Goal: Complete application form

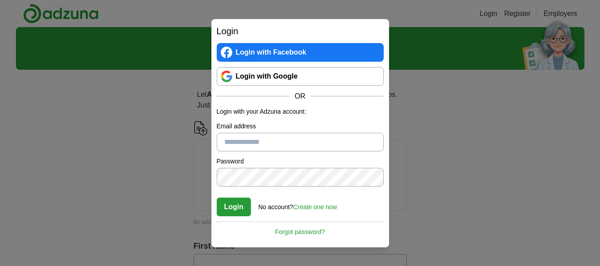
click at [163, 133] on div "Login Login with Facebook Login with Google OR Login with your Adzuna account: …" at bounding box center [300, 133] width 600 height 266
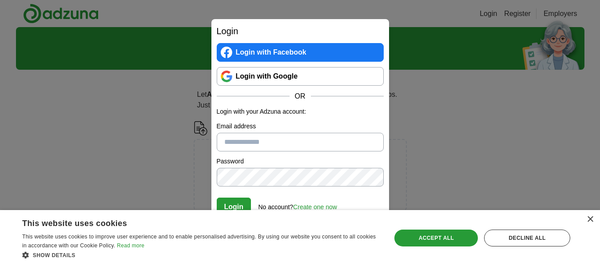
click at [311, 80] on link "Login with Google" at bounding box center [300, 76] width 167 height 19
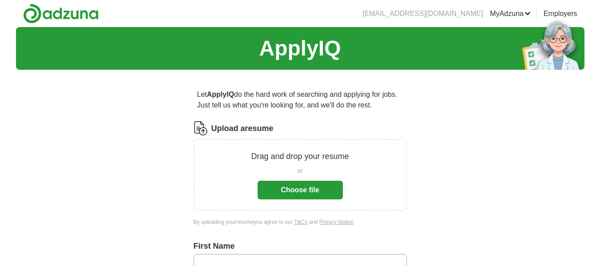
click at [326, 173] on div "or" at bounding box center [299, 170] width 85 height 9
click at [320, 185] on button "Choose file" at bounding box center [299, 190] width 85 height 19
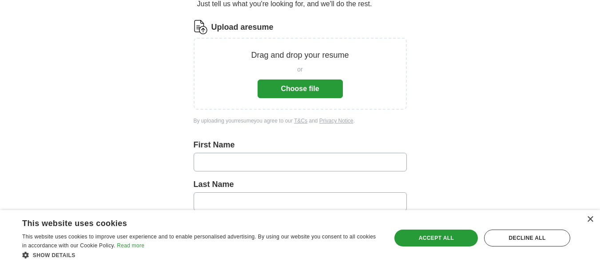
scroll to position [102, 0]
click at [315, 81] on button "Choose file" at bounding box center [299, 88] width 85 height 19
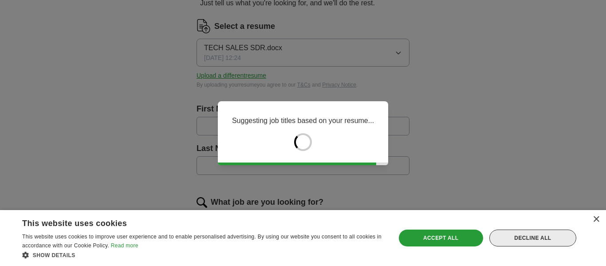
click at [554, 239] on div "Decline all" at bounding box center [533, 237] width 87 height 17
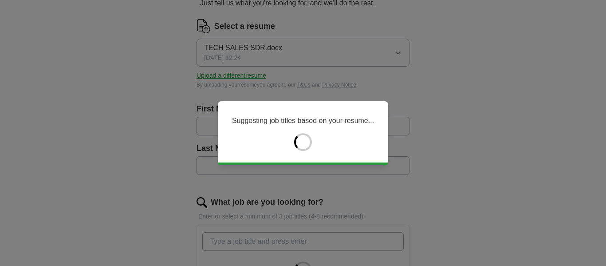
type input "*******"
type input "********"
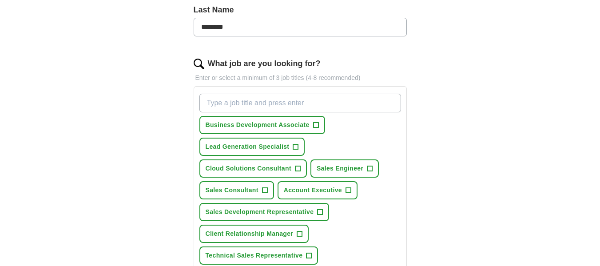
scroll to position [238, 0]
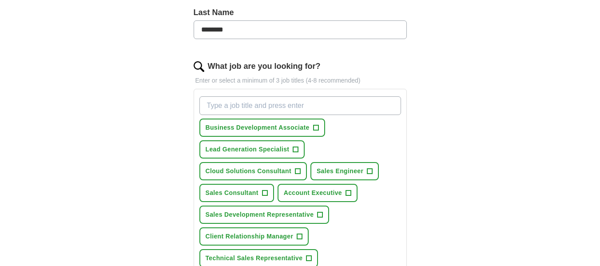
click at [355, 111] on input "What job are you looking for?" at bounding box center [299, 105] width 201 height 19
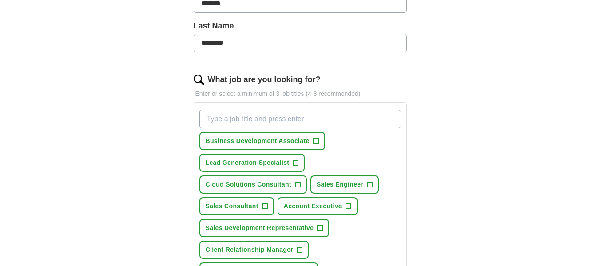
scroll to position [226, 0]
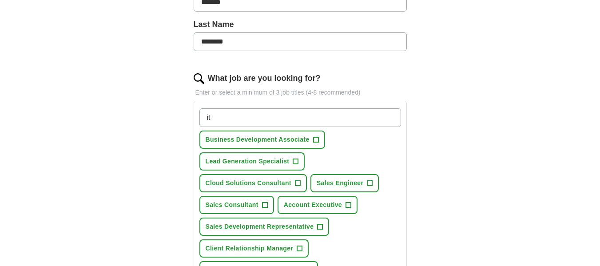
type input "it"
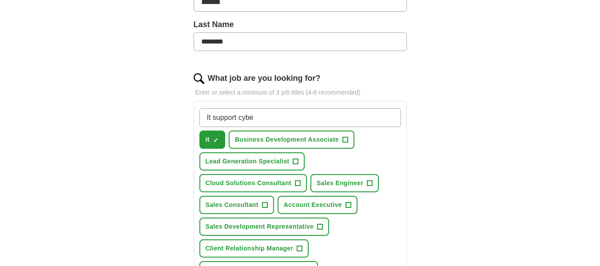
type input "It support cyber"
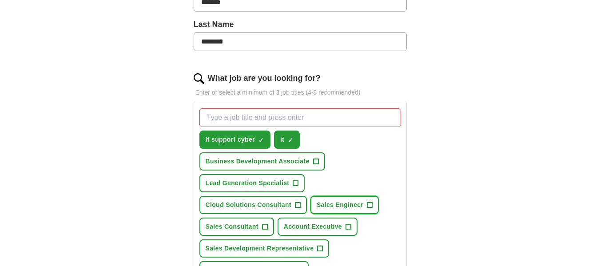
click at [343, 196] on button "Sales Engineer +" at bounding box center [344, 205] width 68 height 18
click at [318, 112] on input "What job are you looking for?" at bounding box center [299, 117] width 201 height 19
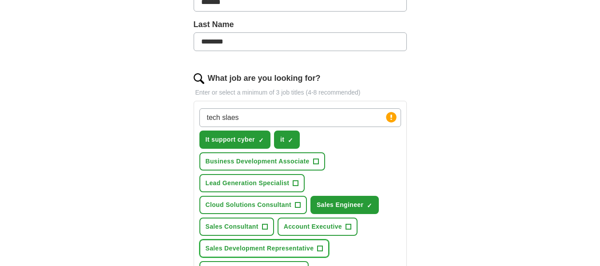
click at [236, 243] on button "Sales Development Representative +" at bounding box center [264, 248] width 130 height 18
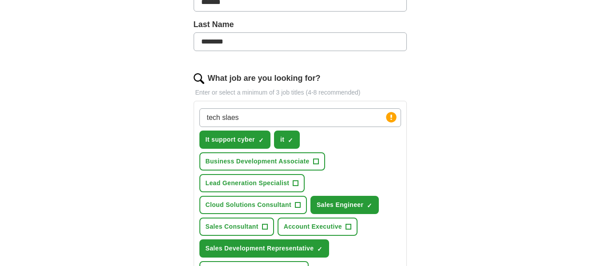
click at [262, 122] on input "tech slaes" at bounding box center [299, 117] width 201 height 19
type input "tech sales"
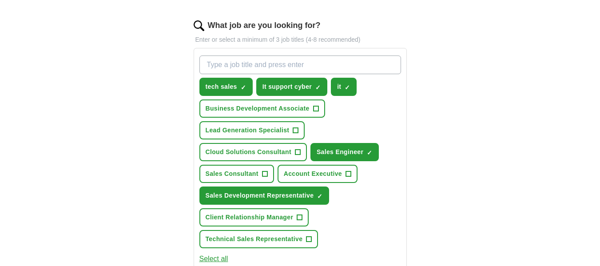
scroll to position [299, 0]
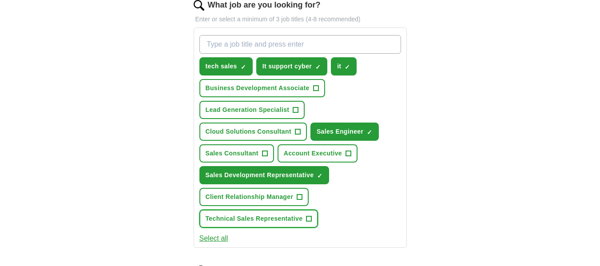
click at [274, 218] on span "Technical Sales Representative" at bounding box center [253, 218] width 97 height 9
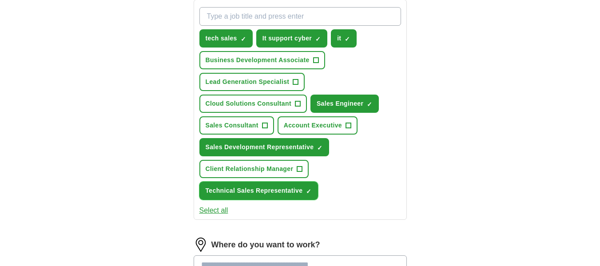
scroll to position [336, 0]
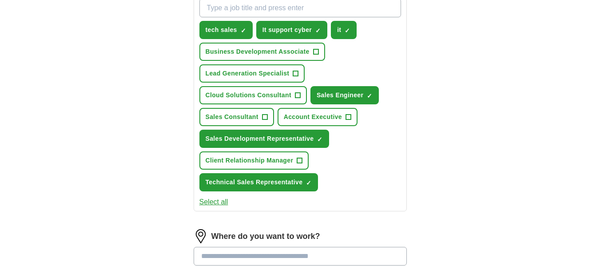
click at [371, 5] on input "What job are you looking for?" at bounding box center [299, 8] width 201 height 19
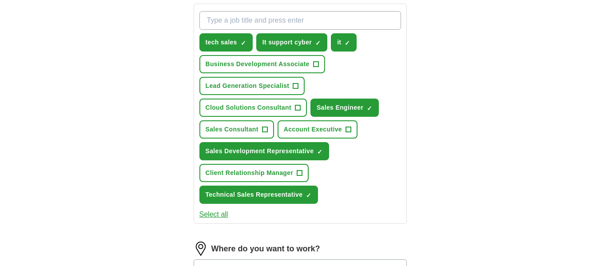
scroll to position [324, 0]
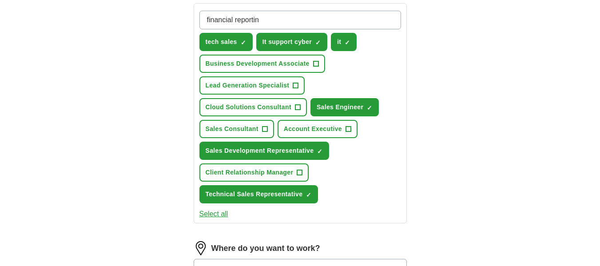
type input "financial reporting"
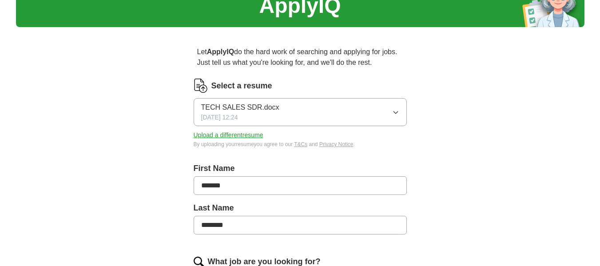
scroll to position [70, 0]
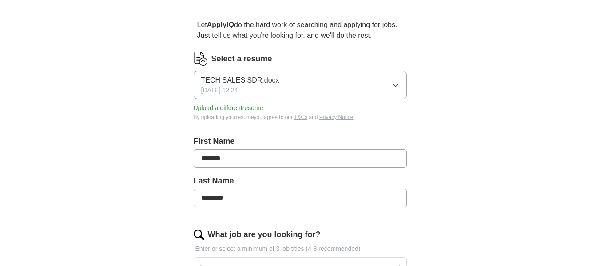
click at [368, 75] on button "TECH SALES SDR.docx 09/13/2025, 12:24" at bounding box center [300, 85] width 213 height 28
click at [385, 86] on button "TECH SALES SDR.docx 09/13/2025, 12:24" at bounding box center [300, 85] width 213 height 28
click at [240, 109] on button "Upload a different resume" at bounding box center [229, 107] width 70 height 9
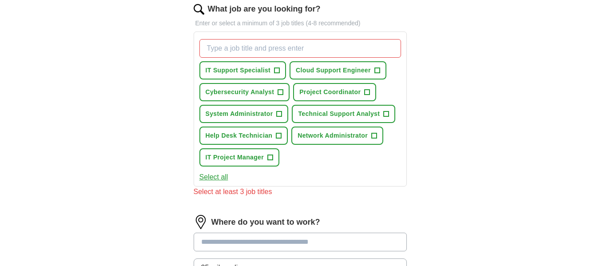
scroll to position [294, 0]
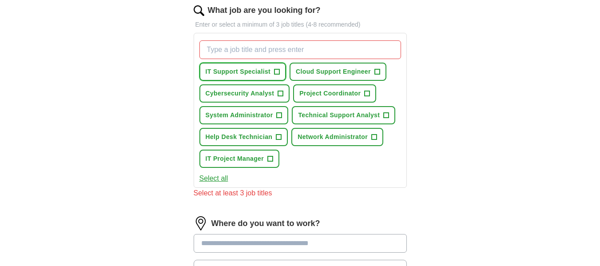
click at [235, 68] on span "IT Support Specialist" at bounding box center [237, 71] width 65 height 9
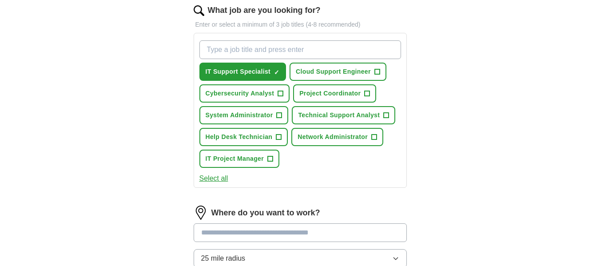
click at [345, 54] on input "What job are you looking for?" at bounding box center [299, 49] width 201 height 19
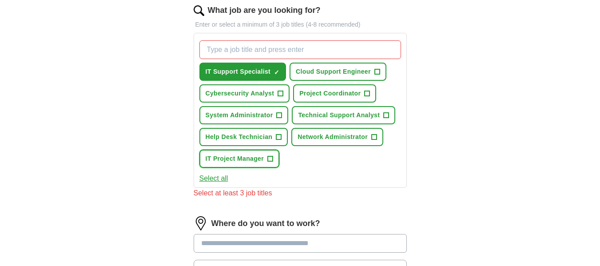
click at [249, 158] on span "IT Project Manager" at bounding box center [234, 158] width 59 height 9
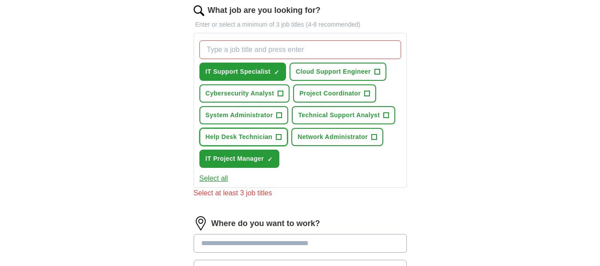
click at [262, 130] on button "Help Desk Technician +" at bounding box center [243, 137] width 89 height 18
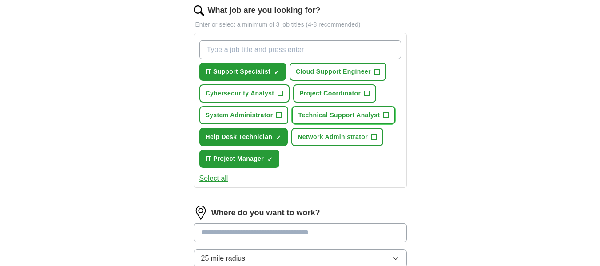
click at [352, 120] on button "Technical Support Analyst +" at bounding box center [343, 115] width 103 height 18
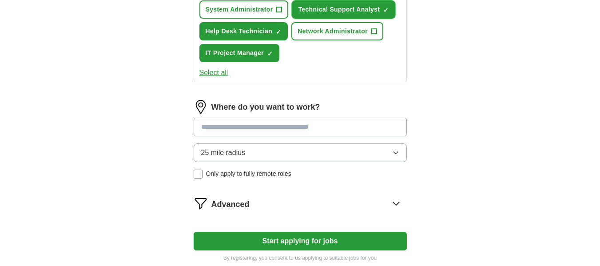
scroll to position [401, 0]
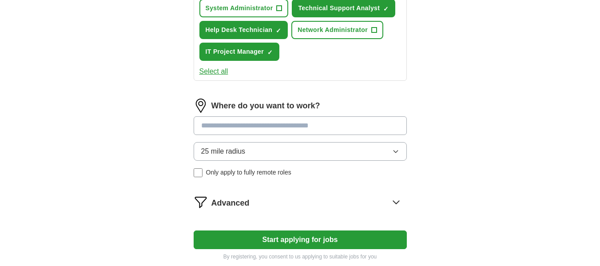
click at [374, 118] on input at bounding box center [300, 125] width 213 height 19
click at [338, 151] on div "Where do you want to work? 25 mile radius Only apply to fully remote roles" at bounding box center [300, 142] width 213 height 86
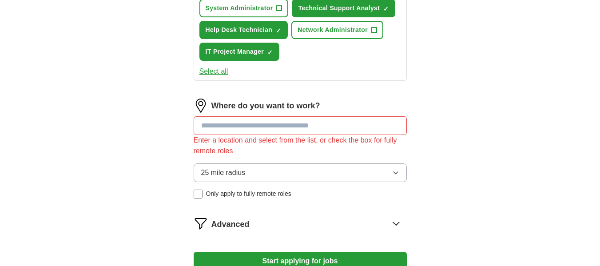
click at [327, 166] on button "25 mile radius" at bounding box center [300, 172] width 213 height 19
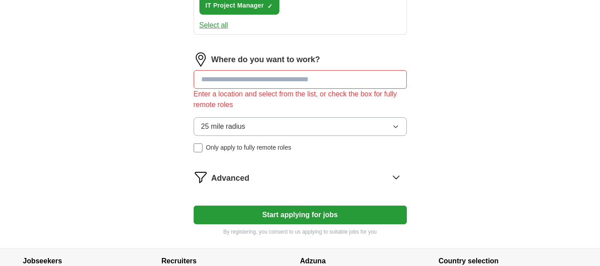
scroll to position [458, 0]
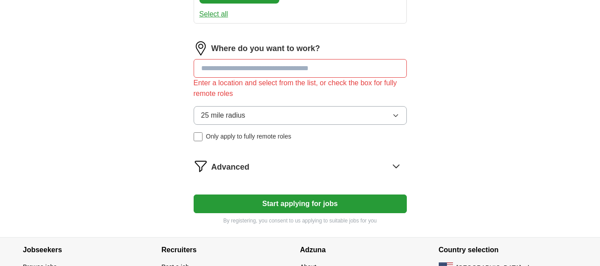
click at [356, 111] on button "25 mile radius" at bounding box center [300, 115] width 213 height 19
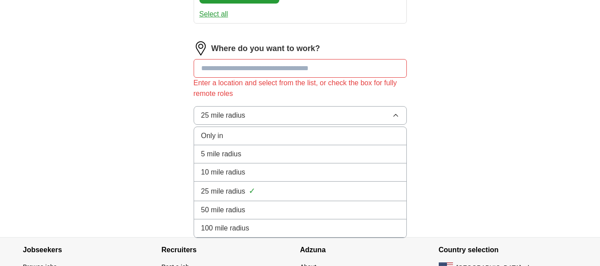
click at [260, 218] on li "50 mile radius" at bounding box center [300, 210] width 212 height 18
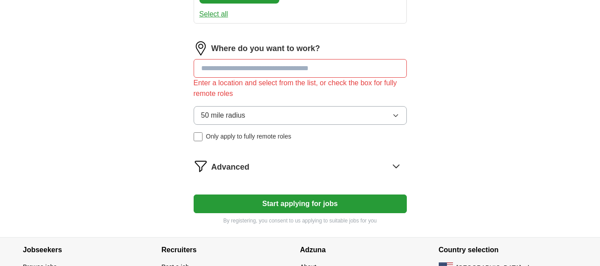
click at [339, 67] on input at bounding box center [300, 68] width 213 height 19
type input "********"
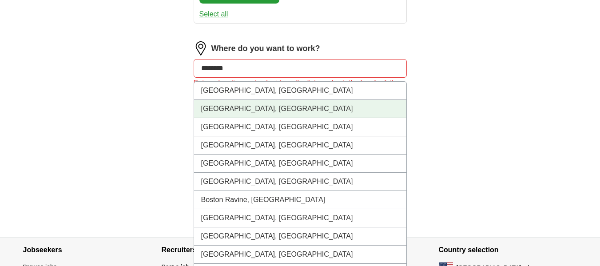
click at [333, 108] on li "[GEOGRAPHIC_DATA], [GEOGRAPHIC_DATA]" at bounding box center [300, 109] width 212 height 18
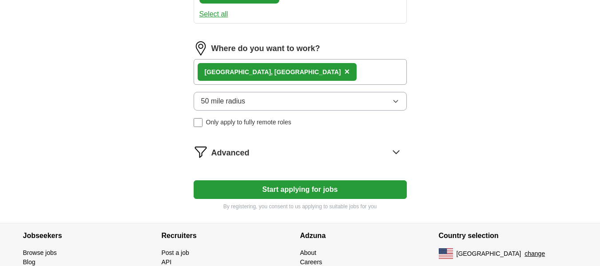
scroll to position [505, 0]
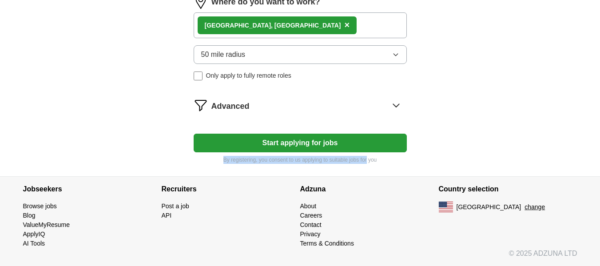
drag, startPoint x: 366, startPoint y: 156, endPoint x: 373, endPoint y: 143, distance: 14.9
click at [373, 143] on button "Start applying for jobs" at bounding box center [300, 143] width 213 height 19
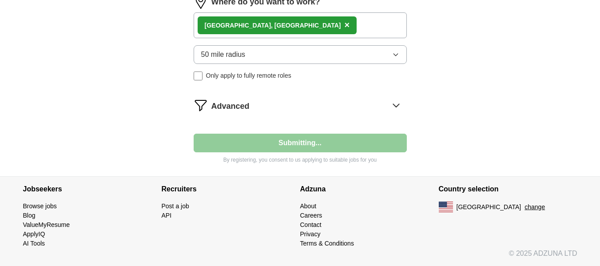
select select "**"
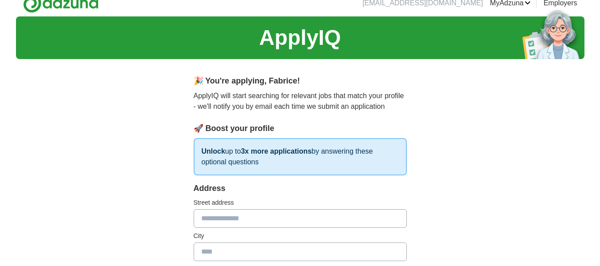
scroll to position [0, 0]
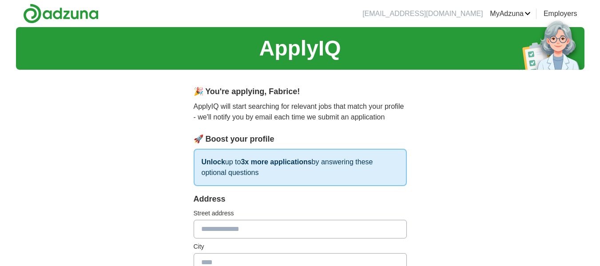
click at [310, 232] on input "text" at bounding box center [300, 229] width 213 height 19
click at [269, 234] on input "text" at bounding box center [300, 229] width 213 height 19
type input "**********"
click at [266, 256] on div "City" at bounding box center [300, 257] width 213 height 30
click at [266, 256] on input "text" at bounding box center [300, 262] width 213 height 19
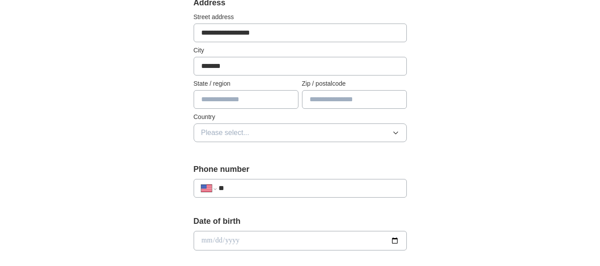
scroll to position [199, 0]
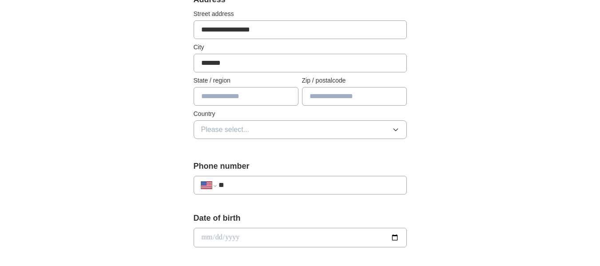
type input "*******"
drag, startPoint x: 247, startPoint y: 75, endPoint x: 245, endPoint y: 101, distance: 25.8
click at [245, 101] on div "**********" at bounding box center [300, 72] width 213 height 156
click at [245, 101] on input "text" at bounding box center [246, 96] width 105 height 19
type input "**"
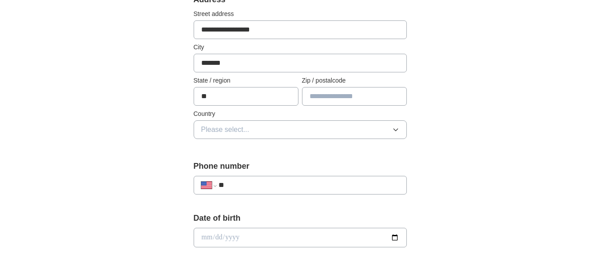
type input "*****"
click at [255, 126] on button "Please select..." at bounding box center [300, 129] width 213 height 19
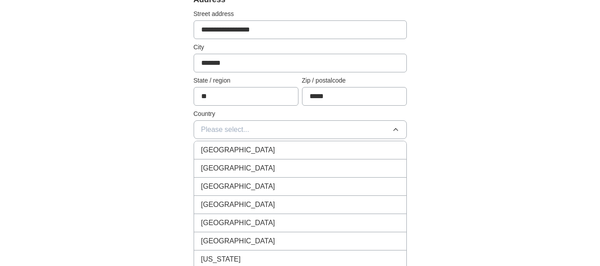
click at [251, 160] on li "United States" at bounding box center [300, 168] width 212 height 18
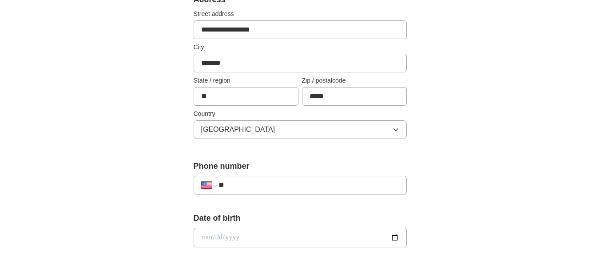
drag, startPoint x: 257, startPoint y: 193, endPoint x: 261, endPoint y: 189, distance: 5.0
click at [261, 189] on div "**********" at bounding box center [300, 185] width 213 height 19
click at [261, 189] on input "**" at bounding box center [308, 185] width 180 height 11
type input "**********"
click at [233, 224] on div "Date of birth" at bounding box center [300, 233] width 213 height 42
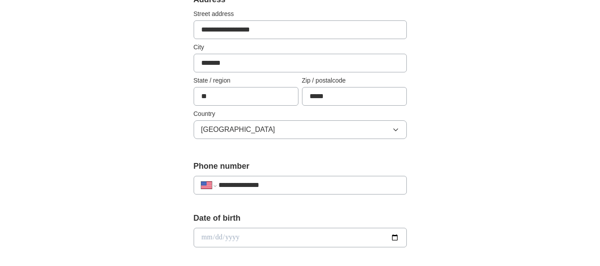
click at [233, 233] on input "date" at bounding box center [300, 238] width 213 height 20
click at [206, 241] on input "date" at bounding box center [300, 238] width 213 height 20
type input "**********"
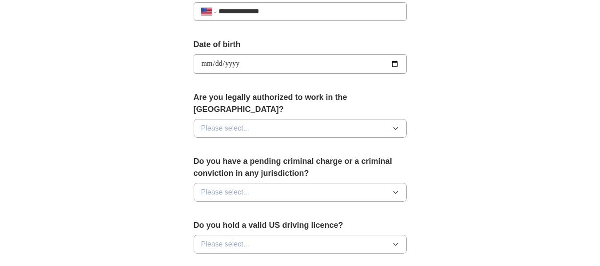
scroll to position [375, 0]
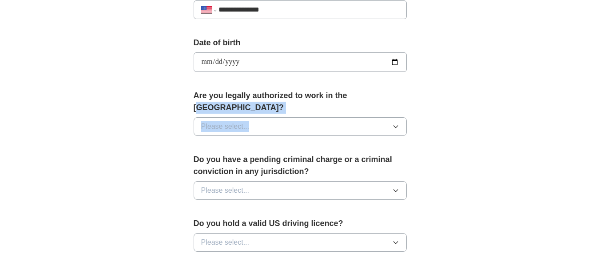
drag, startPoint x: 352, startPoint y: 99, endPoint x: 352, endPoint y: 109, distance: 9.8
click at [352, 109] on div "Are you legally authorized to work in the US? Please select..." at bounding box center [300, 116] width 213 height 53
click at [352, 117] on button "Please select..." at bounding box center [300, 126] width 213 height 19
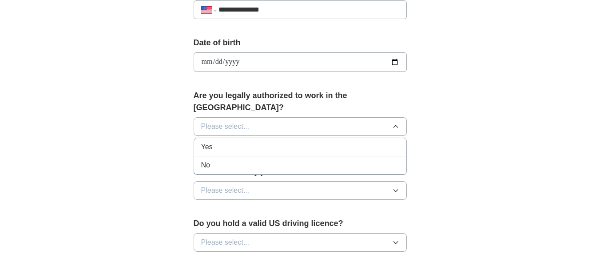
click at [293, 142] on div "Yes" at bounding box center [300, 147] width 198 height 11
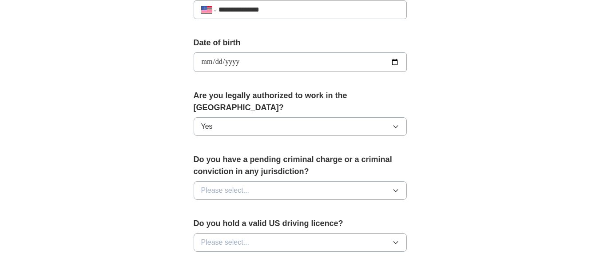
click at [272, 181] on button "Please select..." at bounding box center [300, 190] width 213 height 19
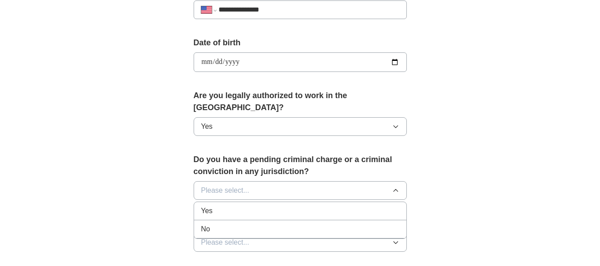
click at [257, 223] on li "No" at bounding box center [300, 229] width 212 height 18
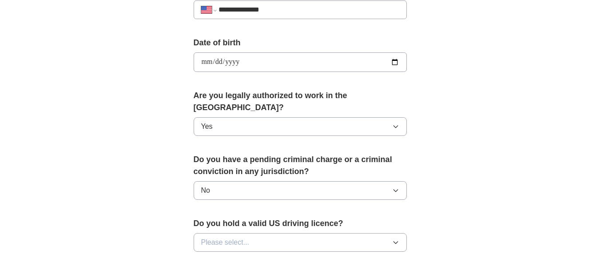
click at [255, 233] on button "Please select..." at bounding box center [300, 242] width 213 height 19
click at [254, 254] on li "Yes" at bounding box center [300, 263] width 212 height 18
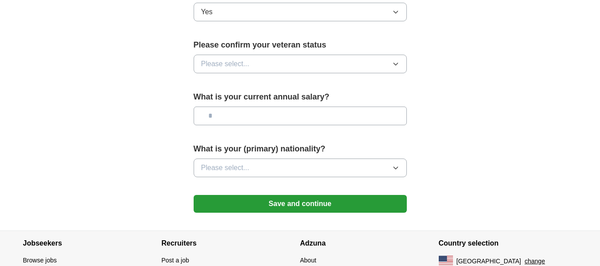
scroll to position [595, 0]
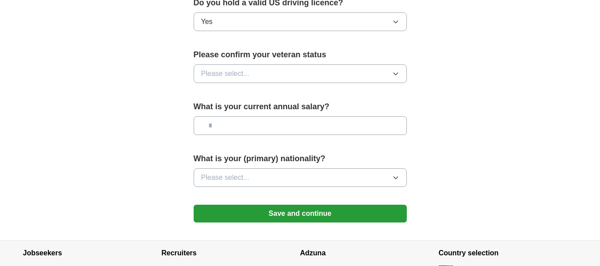
click at [312, 65] on button "Please select..." at bounding box center [300, 73] width 213 height 19
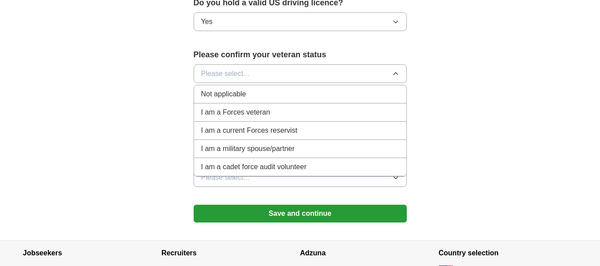
click at [290, 89] on div "Not applicable" at bounding box center [300, 94] width 198 height 11
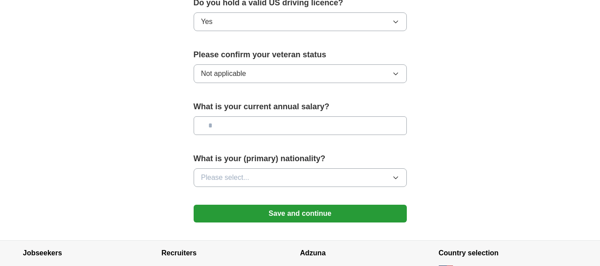
click at [273, 116] on input "text" at bounding box center [300, 125] width 213 height 19
click at [267, 117] on input "text" at bounding box center [300, 125] width 213 height 19
type input "*******"
click at [267, 168] on button "Please select..." at bounding box center [300, 177] width 213 height 19
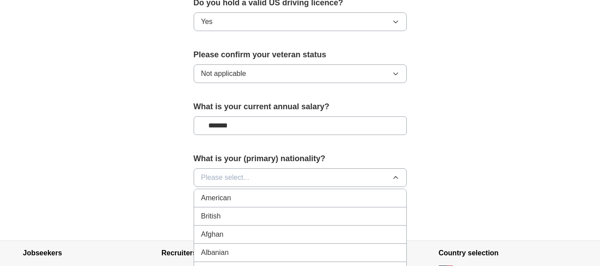
click at [261, 191] on li "American" at bounding box center [300, 198] width 212 height 18
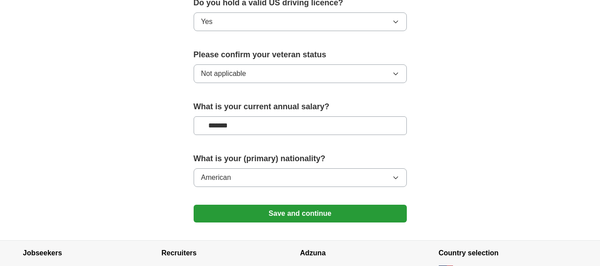
click at [264, 207] on button "Save and continue" at bounding box center [300, 214] width 213 height 18
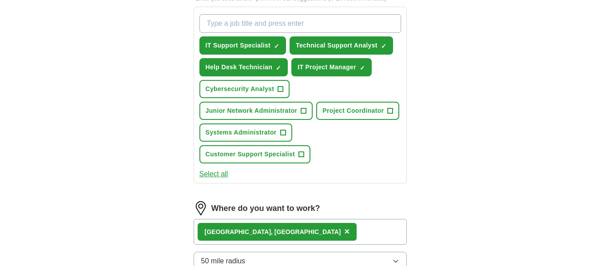
scroll to position [321, 0]
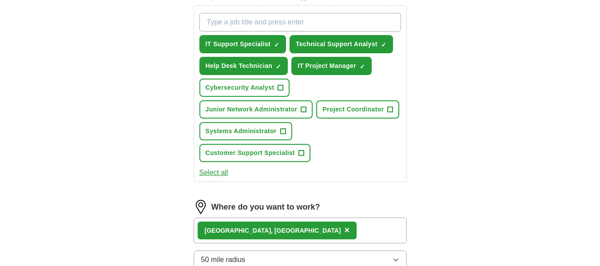
click at [279, 20] on input "What job are you looking for?" at bounding box center [299, 22] width 201 height 19
type input "it help desk"
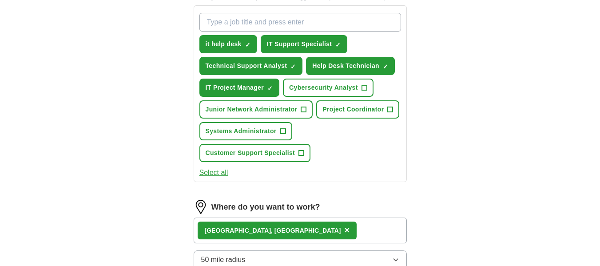
scroll to position [0, 0]
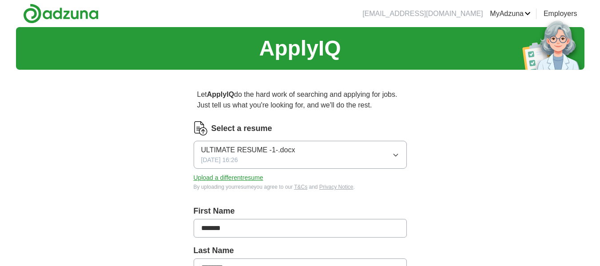
click at [266, 150] on span "ULTIMATE RESUME -1-.docx" at bounding box center [248, 150] width 94 height 11
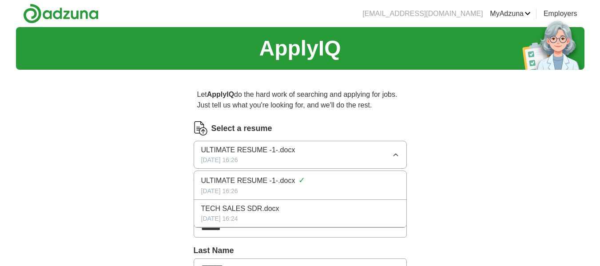
click at [249, 179] on span "ULTIMATE RESUME -1-.docx" at bounding box center [248, 180] width 94 height 11
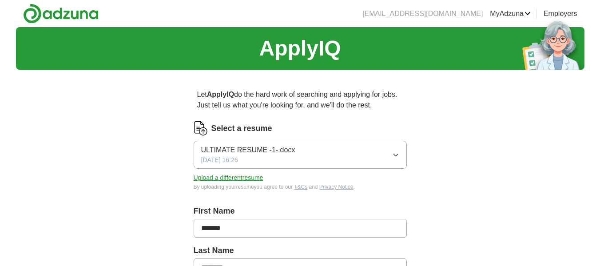
click at [228, 147] on span "ULTIMATE RESUME -1-.docx" at bounding box center [248, 150] width 94 height 11
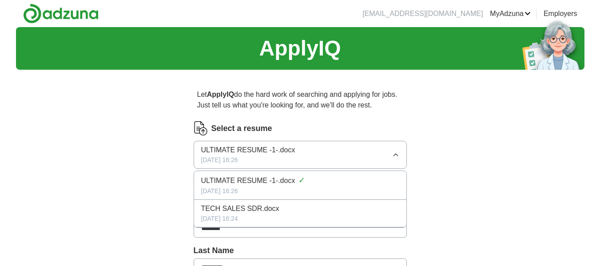
click at [228, 147] on span "ULTIMATE RESUME -1-.docx" at bounding box center [248, 150] width 94 height 11
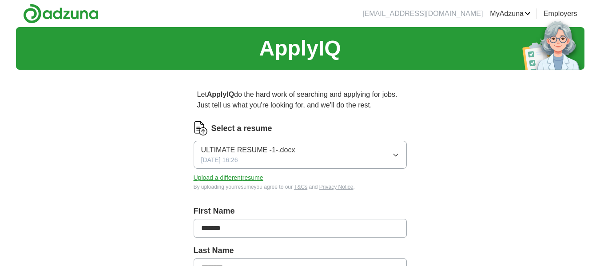
click at [389, 144] on button "ULTIMATE RESUME -1-.docx [DATE] 16:26" at bounding box center [300, 155] width 213 height 28
click at [231, 178] on button "Upload a different resume" at bounding box center [229, 177] width 70 height 9
click at [251, 172] on div "Select a resume TECH SALES SDR.docx [DATE] 12:30 Upload a different resume By u…" at bounding box center [300, 156] width 213 height 70
click at [251, 173] on div "Select a resume TECH SALES SDR.docx [DATE] 12:30 Upload a different resume By u…" at bounding box center [300, 156] width 213 height 70
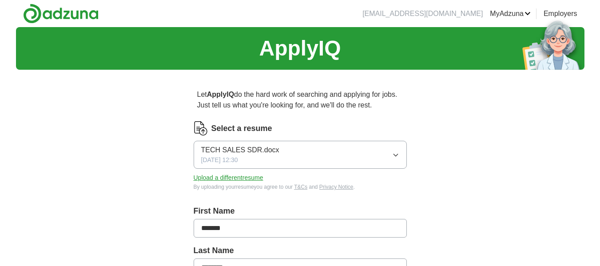
click at [251, 174] on button "Upload a different resume" at bounding box center [229, 177] width 70 height 9
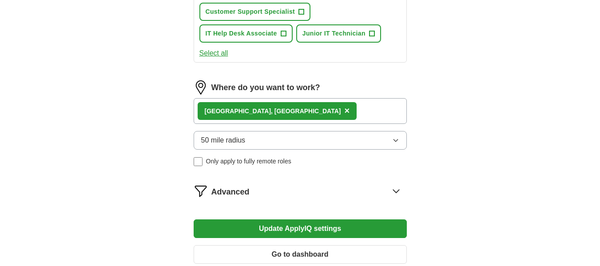
scroll to position [566, 0]
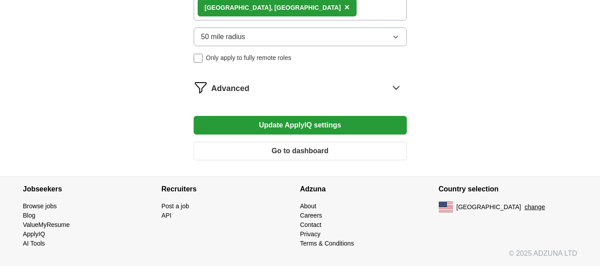
click at [307, 118] on button "Update ApplyIQ settings" at bounding box center [300, 125] width 213 height 19
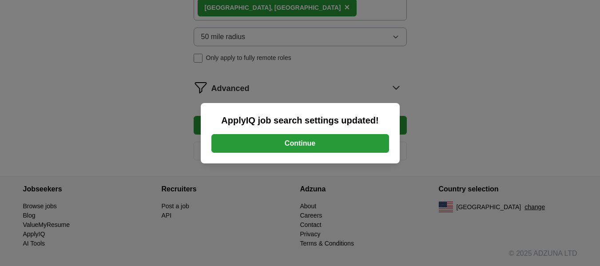
click at [338, 148] on button "Continue" at bounding box center [300, 143] width 178 height 19
